Goal: Contribute content: Contribute content

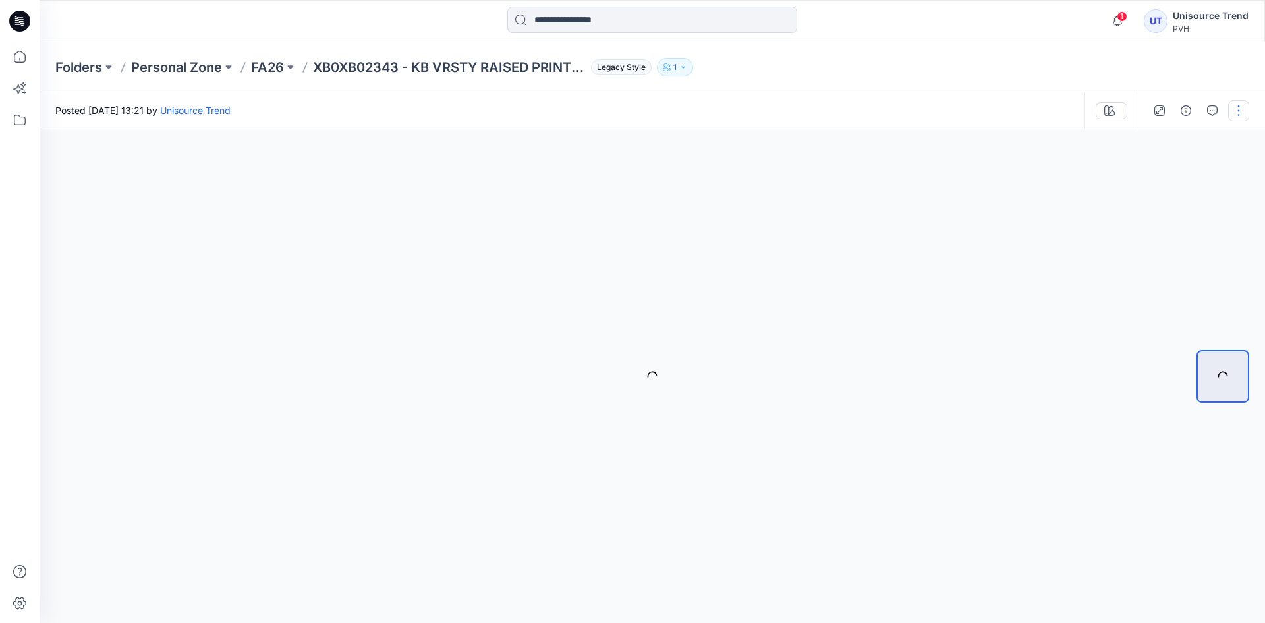
click at [1238, 103] on button "button" at bounding box center [1238, 110] width 21 height 21
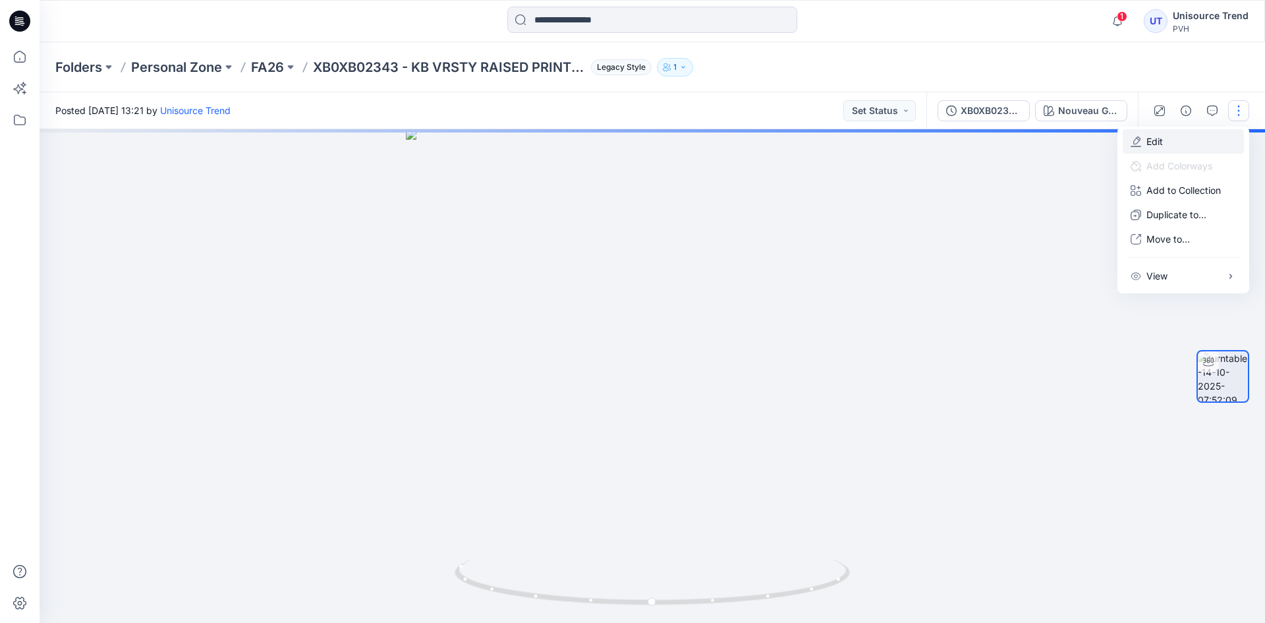
click at [1222, 135] on button "Edit" at bounding box center [1183, 141] width 121 height 24
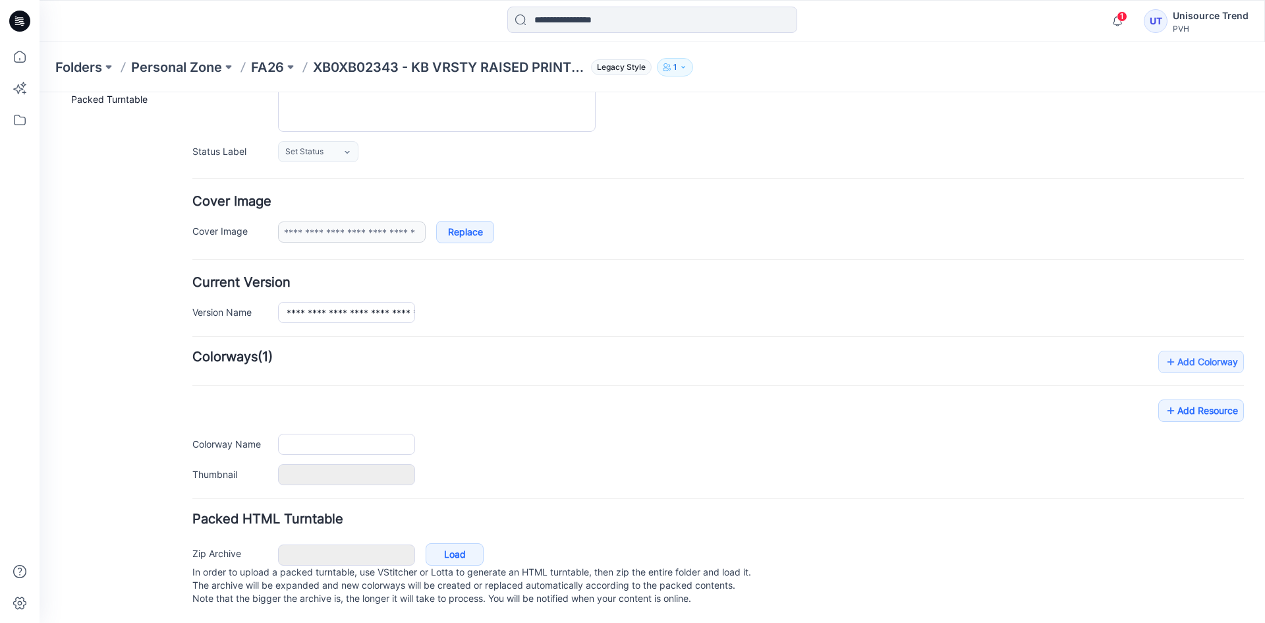
type input "**********"
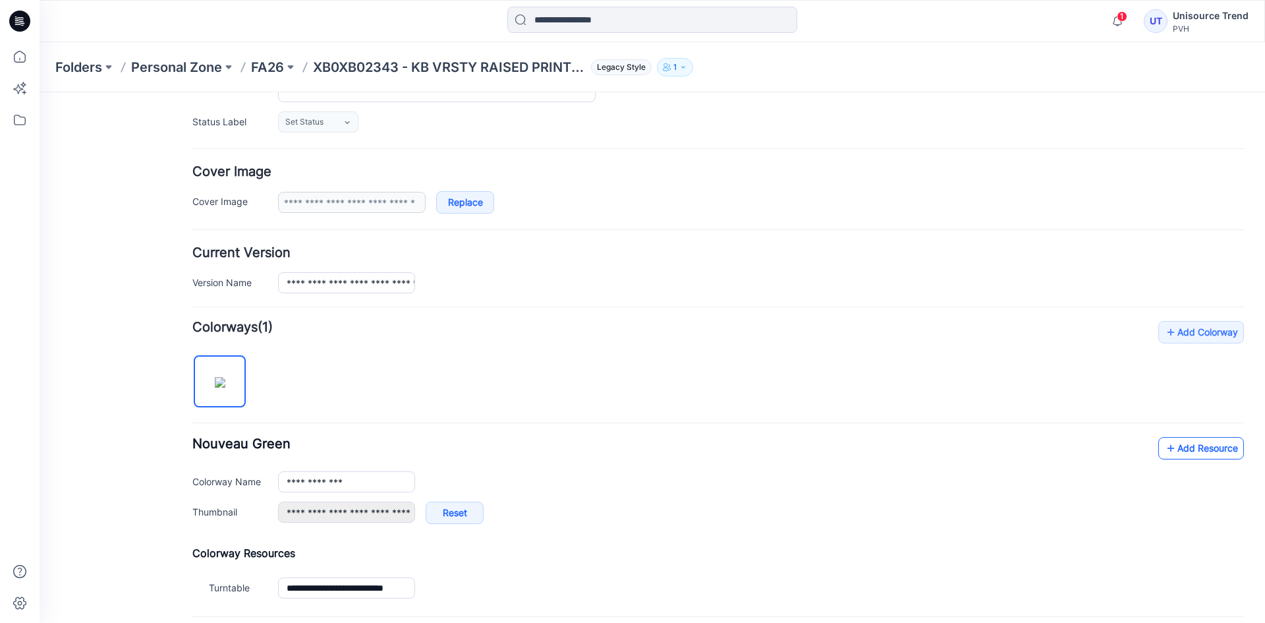
click at [1172, 451] on link "Add Resource" at bounding box center [1201, 448] width 86 height 22
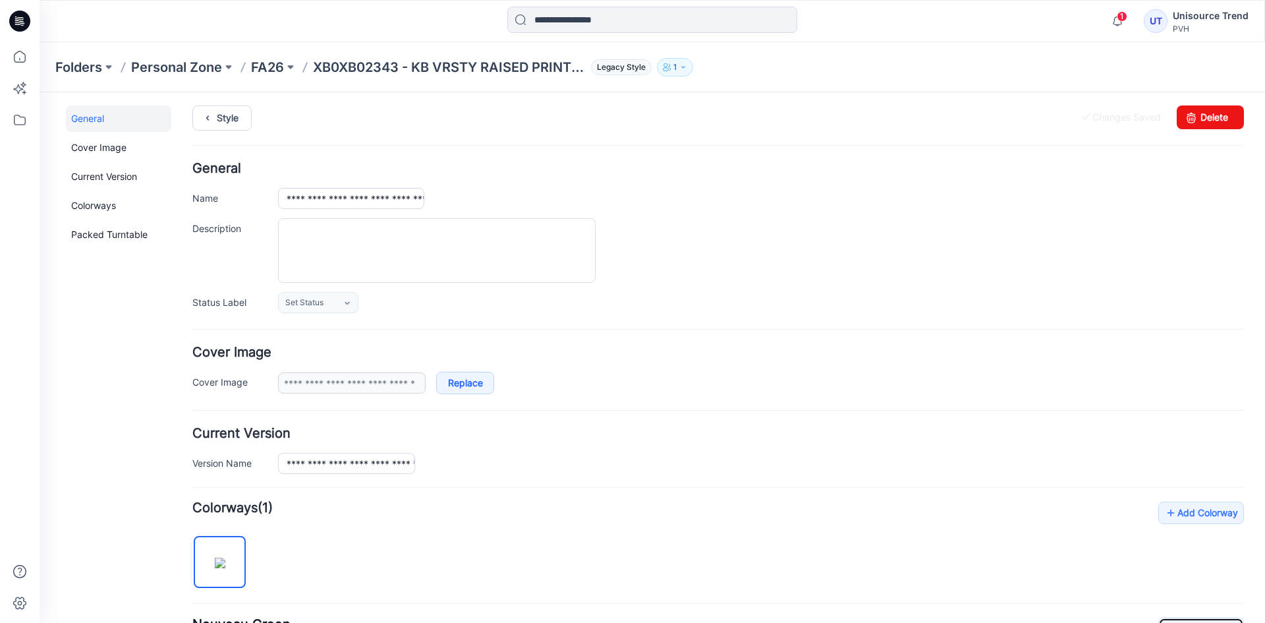
scroll to position [0, 0]
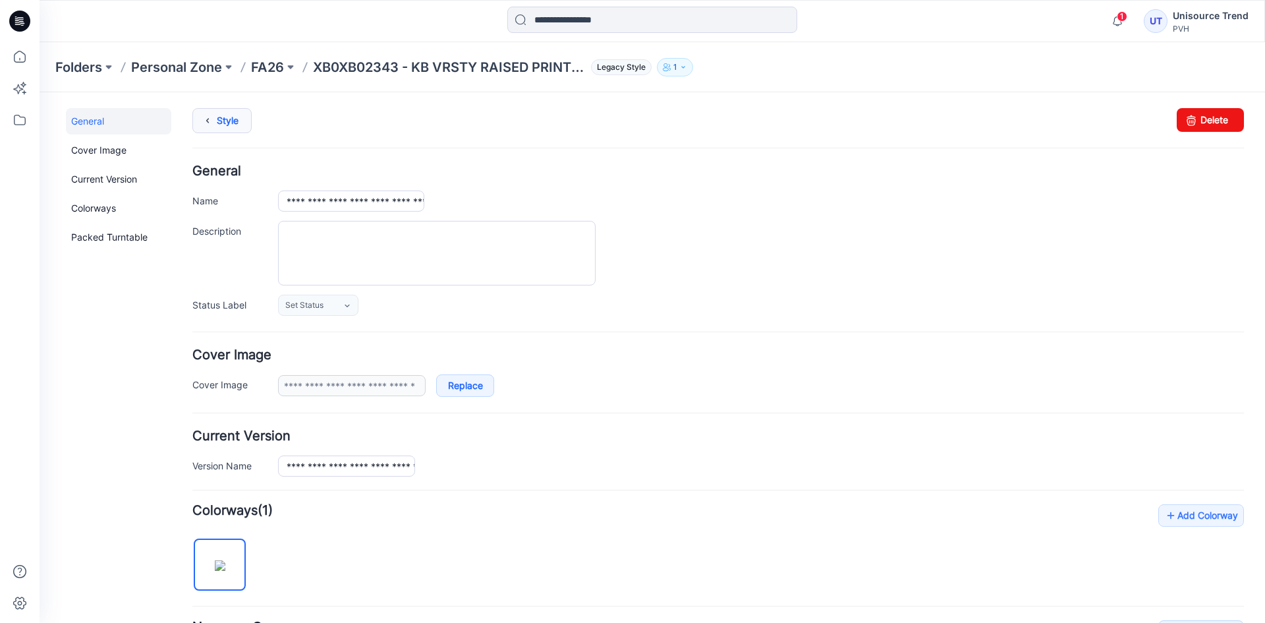
click at [215, 117] on icon at bounding box center [207, 121] width 18 height 24
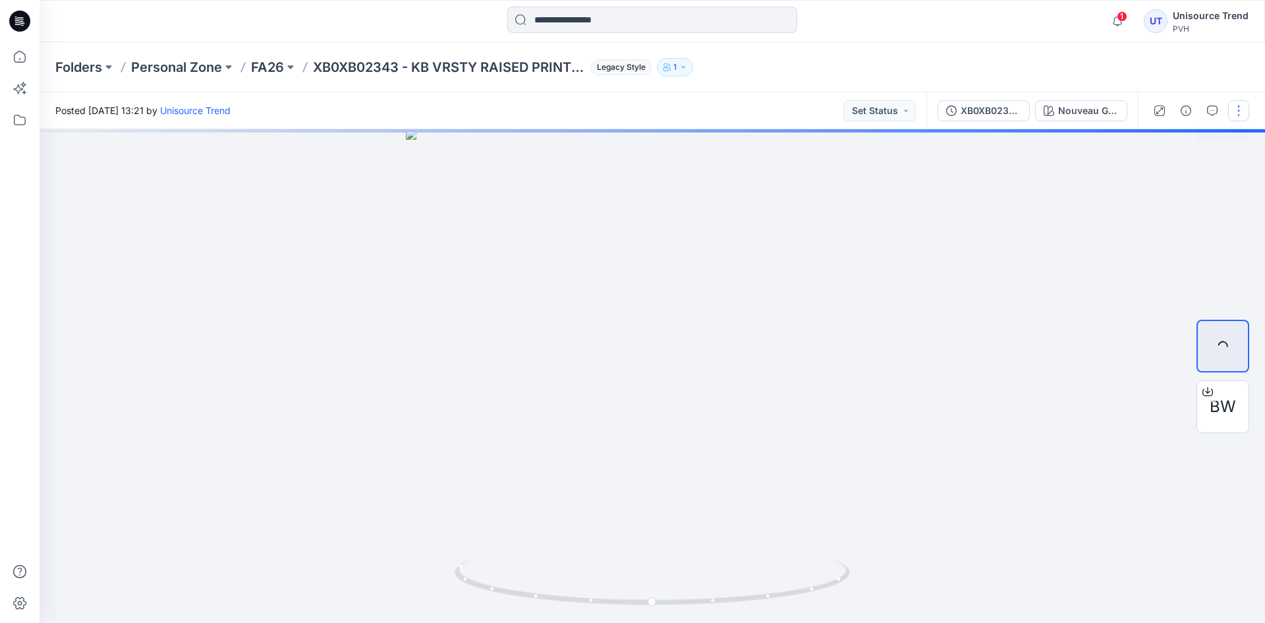
click at [1245, 117] on button "button" at bounding box center [1238, 110] width 21 height 21
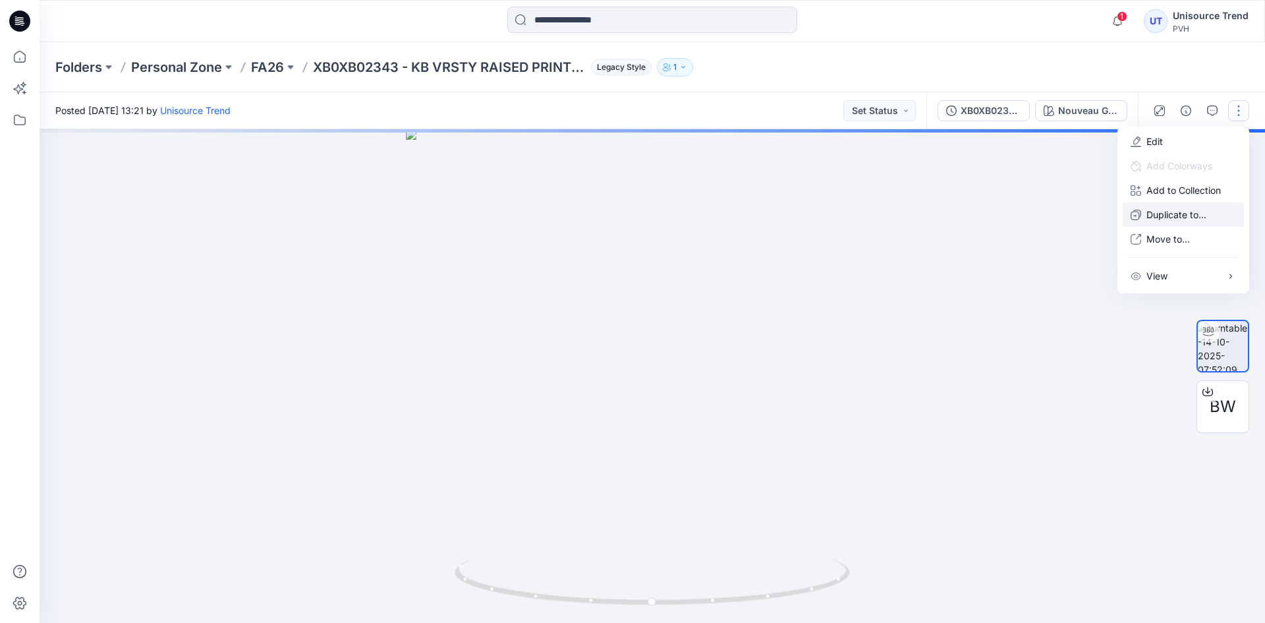
click at [1179, 214] on p "Duplicate to..." at bounding box center [1176, 215] width 60 height 14
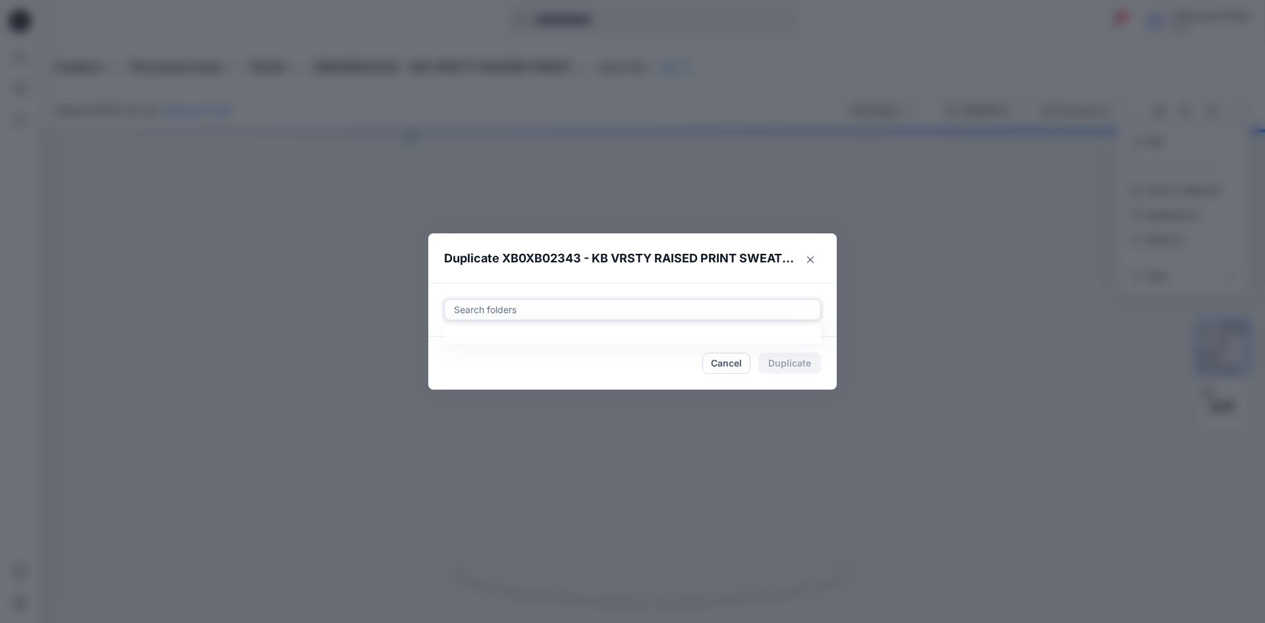
click at [571, 306] on div at bounding box center [633, 310] width 360 height 16
click at [460, 343] on div at bounding box center [464, 342] width 11 height 11
type input "********"
click at [436, 379] on footer "Cancel Duplicate" at bounding box center [632, 363] width 408 height 53
click at [773, 360] on button "Duplicate" at bounding box center [789, 362] width 63 height 21
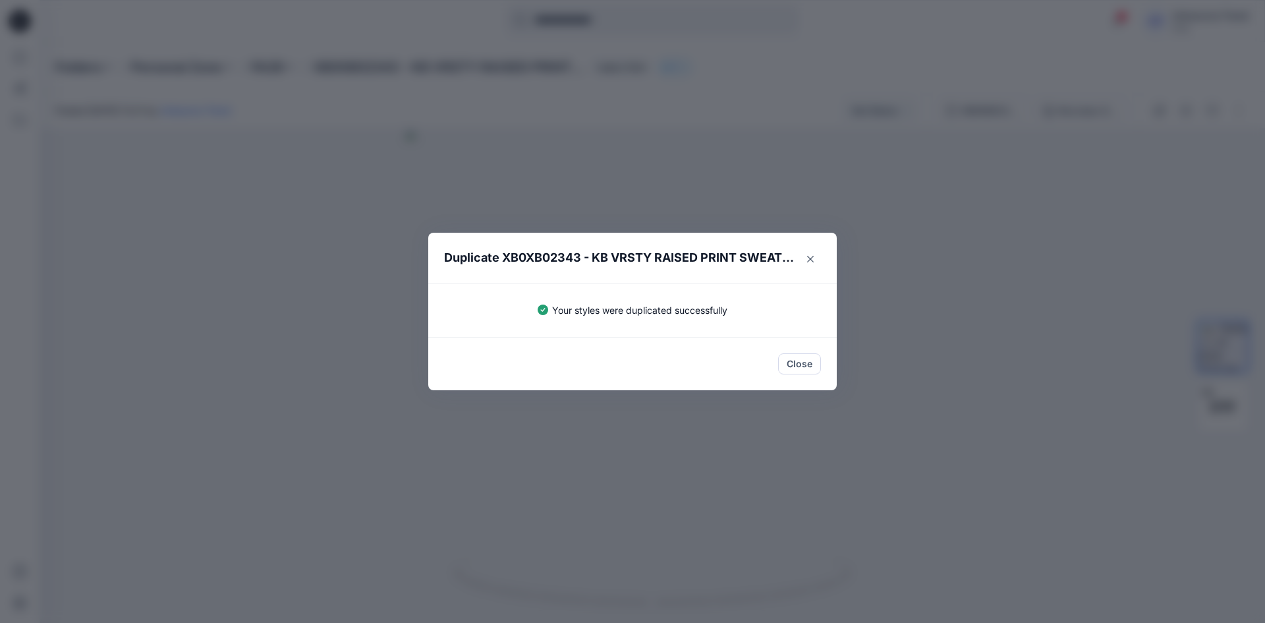
click at [806, 363] on button "Close" at bounding box center [799, 363] width 43 height 21
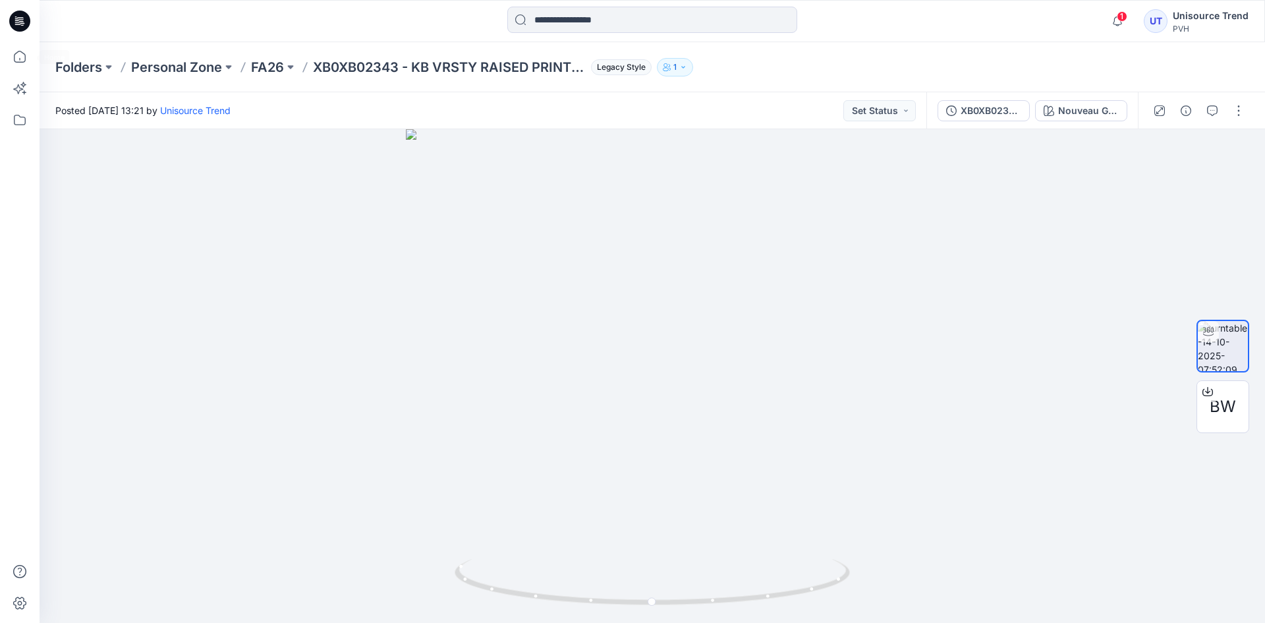
click at [13, 18] on icon at bounding box center [19, 21] width 21 height 21
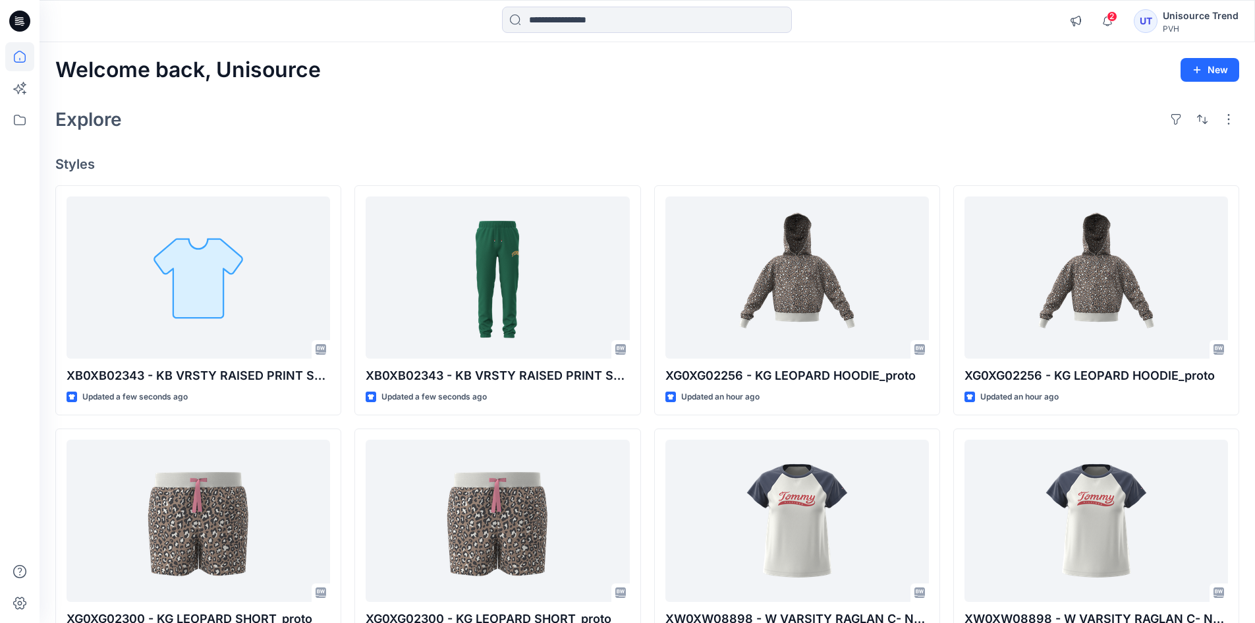
click at [235, 24] on div at bounding box center [192, 21] width 304 height 29
click at [1109, 18] on span "2" at bounding box center [1112, 16] width 11 height 11
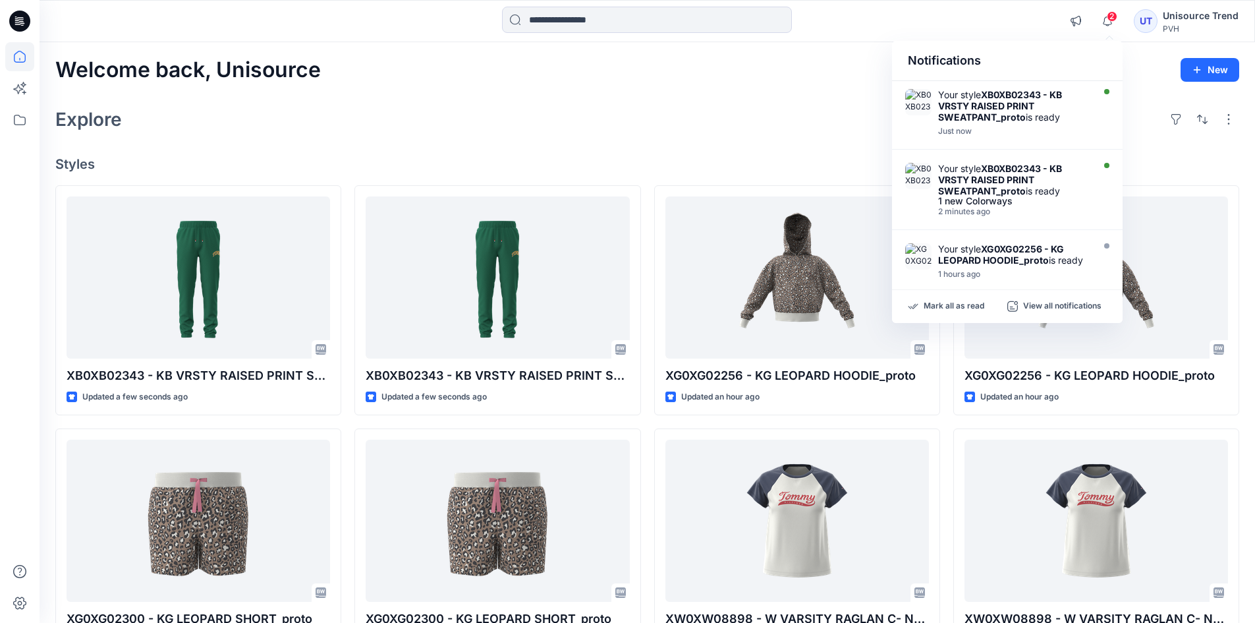
click at [984, 314] on div "Mark all as read View all notifications" at bounding box center [1007, 306] width 231 height 33
click at [977, 306] on p "Mark all as read" at bounding box center [954, 306] width 61 height 12
click at [763, 103] on div "Explore" at bounding box center [647, 119] width 1184 height 32
